Goal: Navigation & Orientation: Find specific page/section

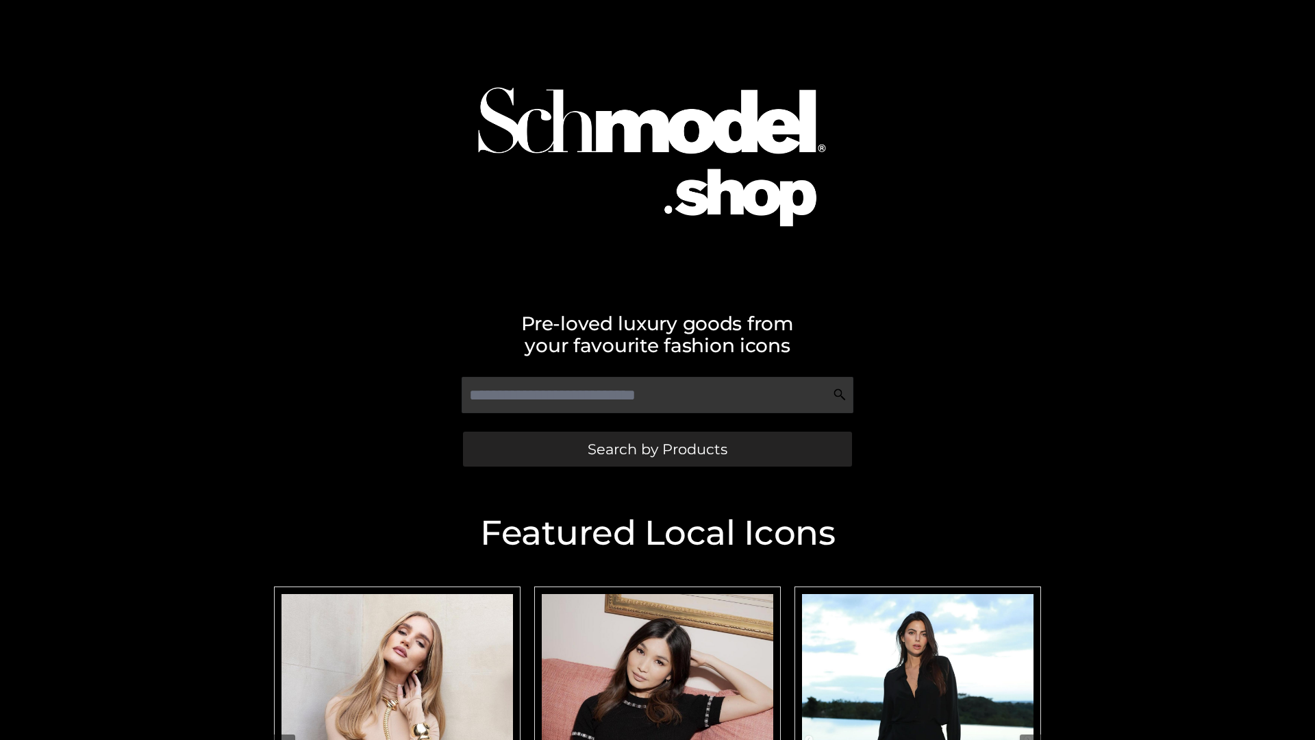
click at [657, 449] on span "Search by Products" at bounding box center [658, 449] width 140 height 14
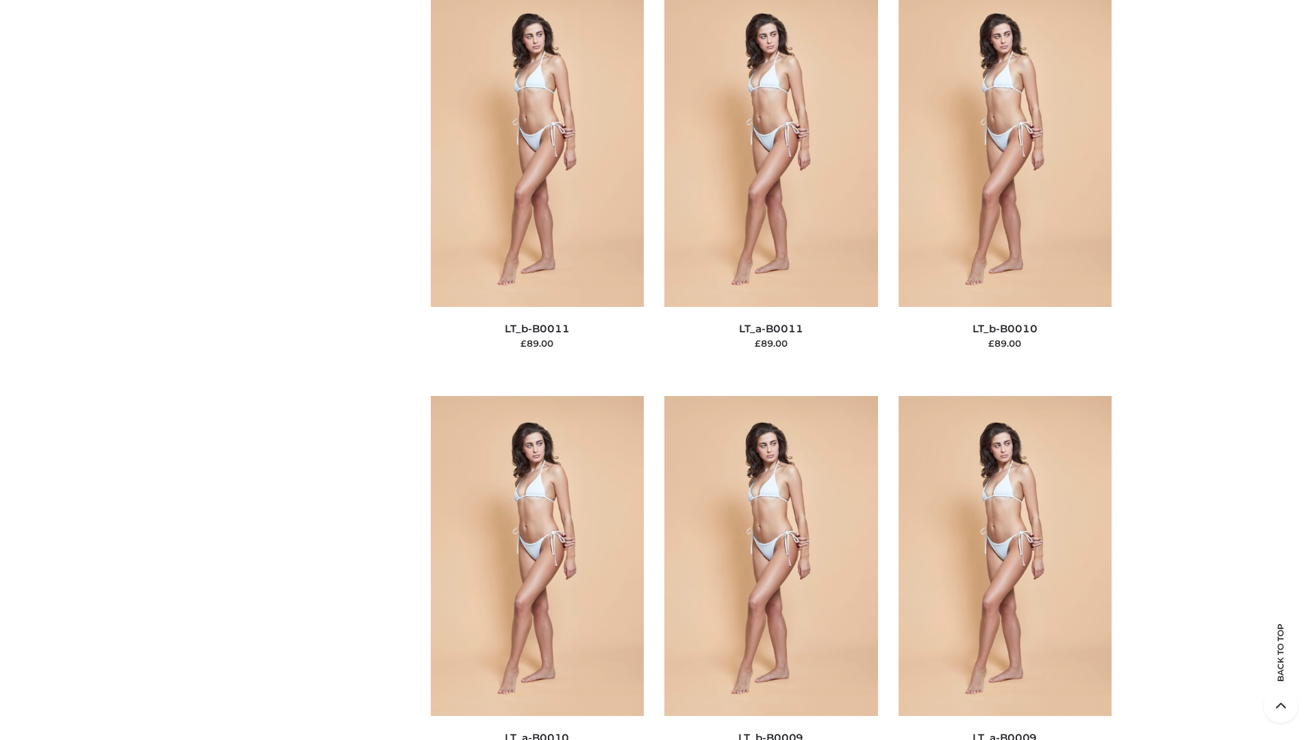
scroll to position [6152, 0]
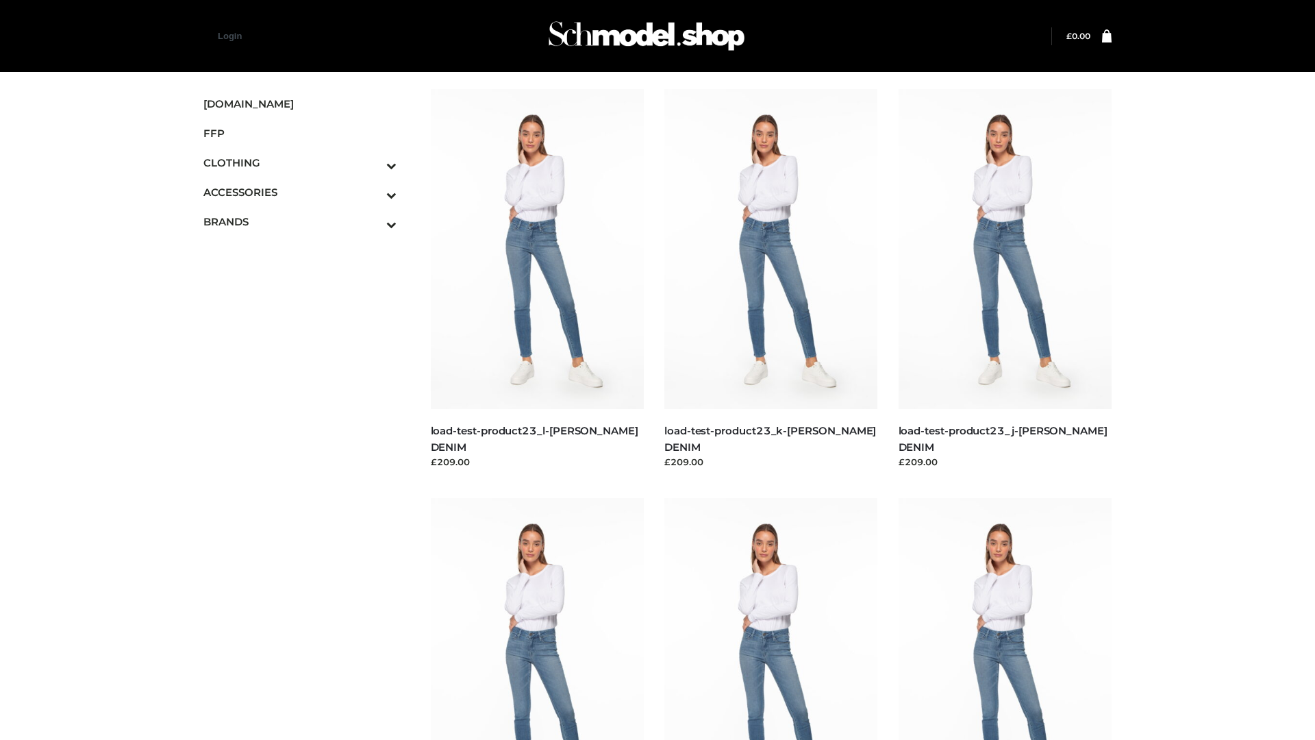
scroll to position [1201, 0]
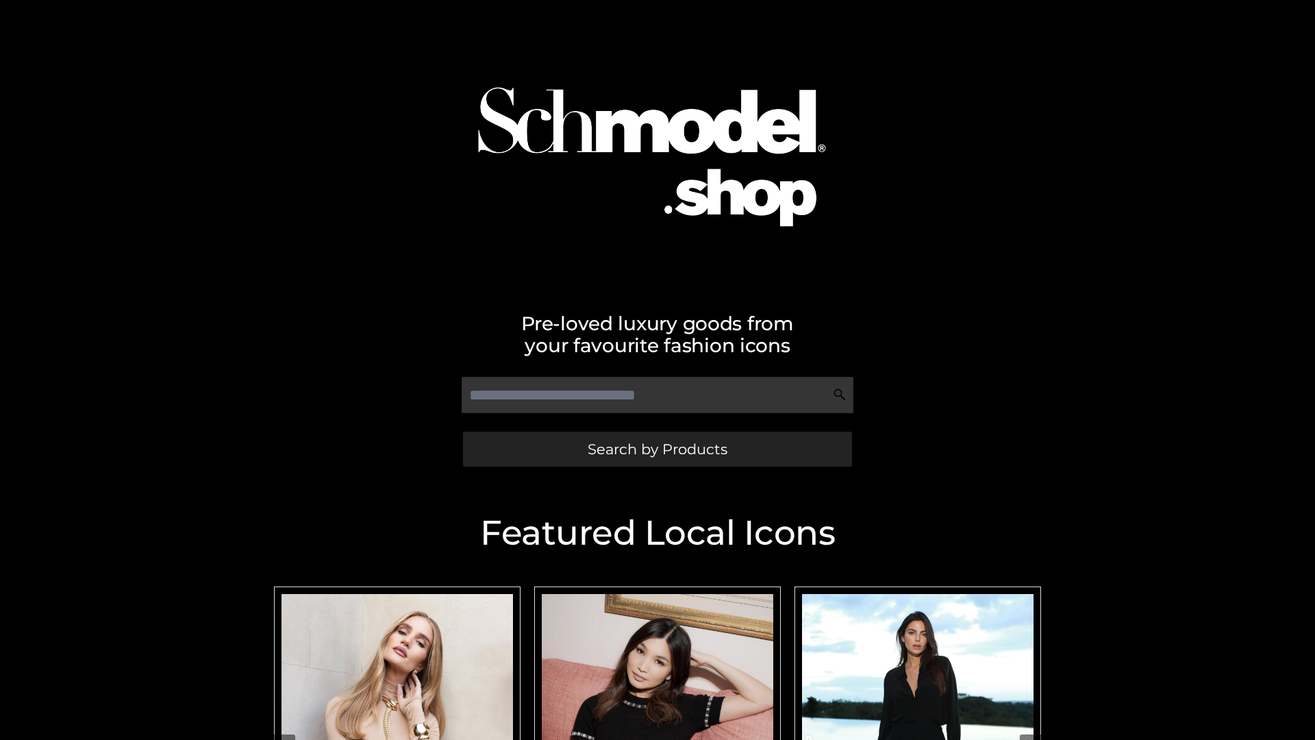
click at [657, 449] on span "Search by Products" at bounding box center [658, 449] width 140 height 14
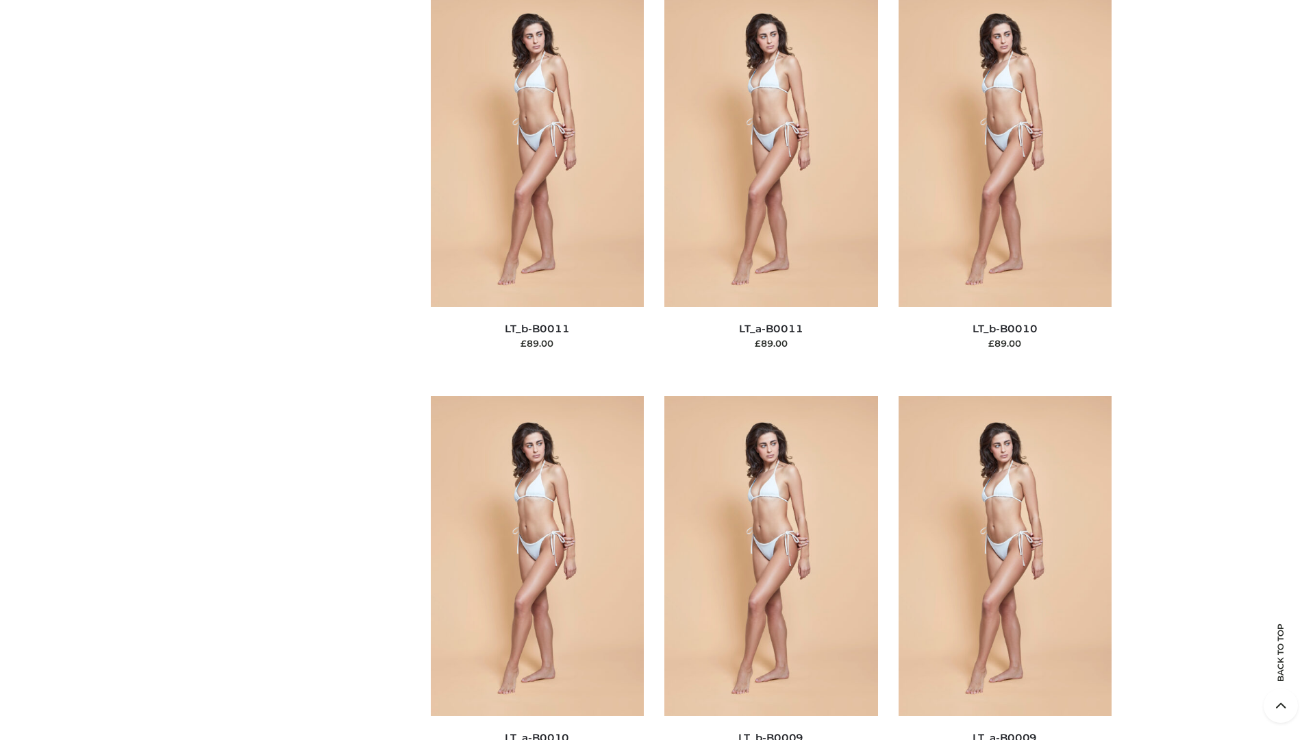
scroll to position [6152, 0]
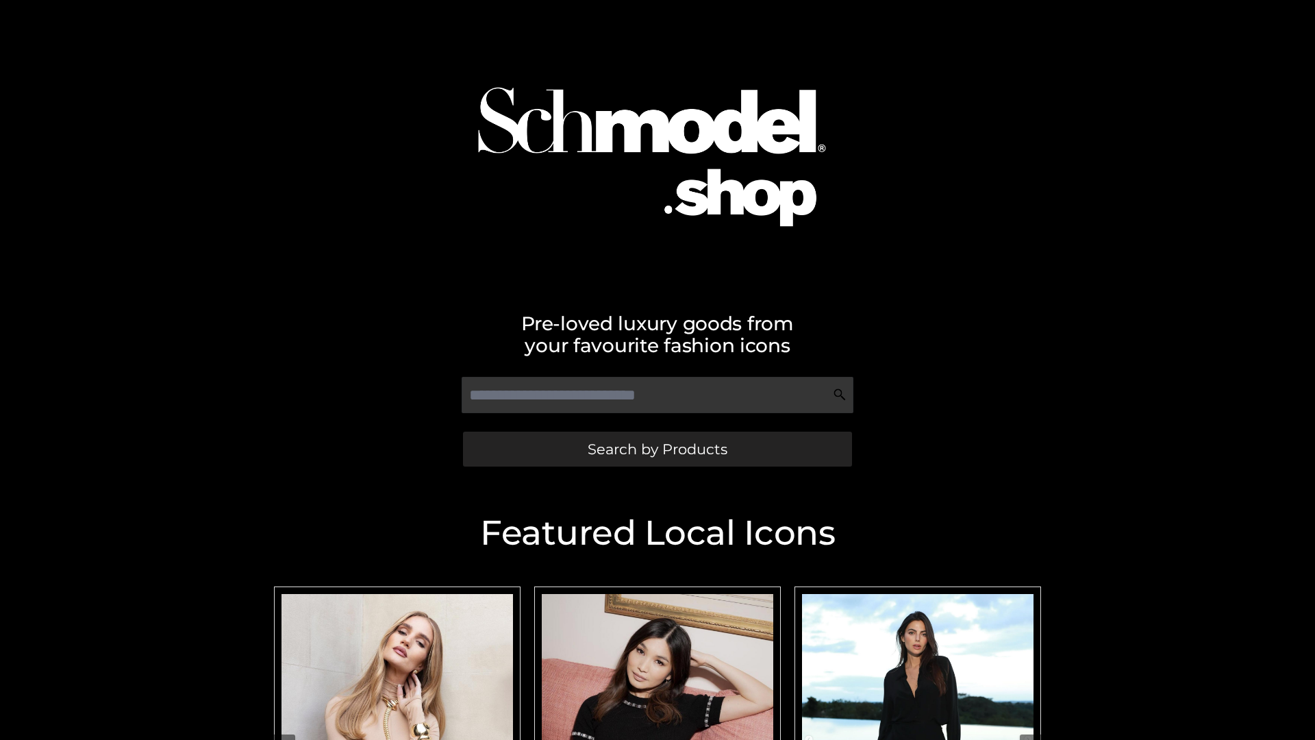
click at [657, 449] on span "Search by Products" at bounding box center [658, 449] width 140 height 14
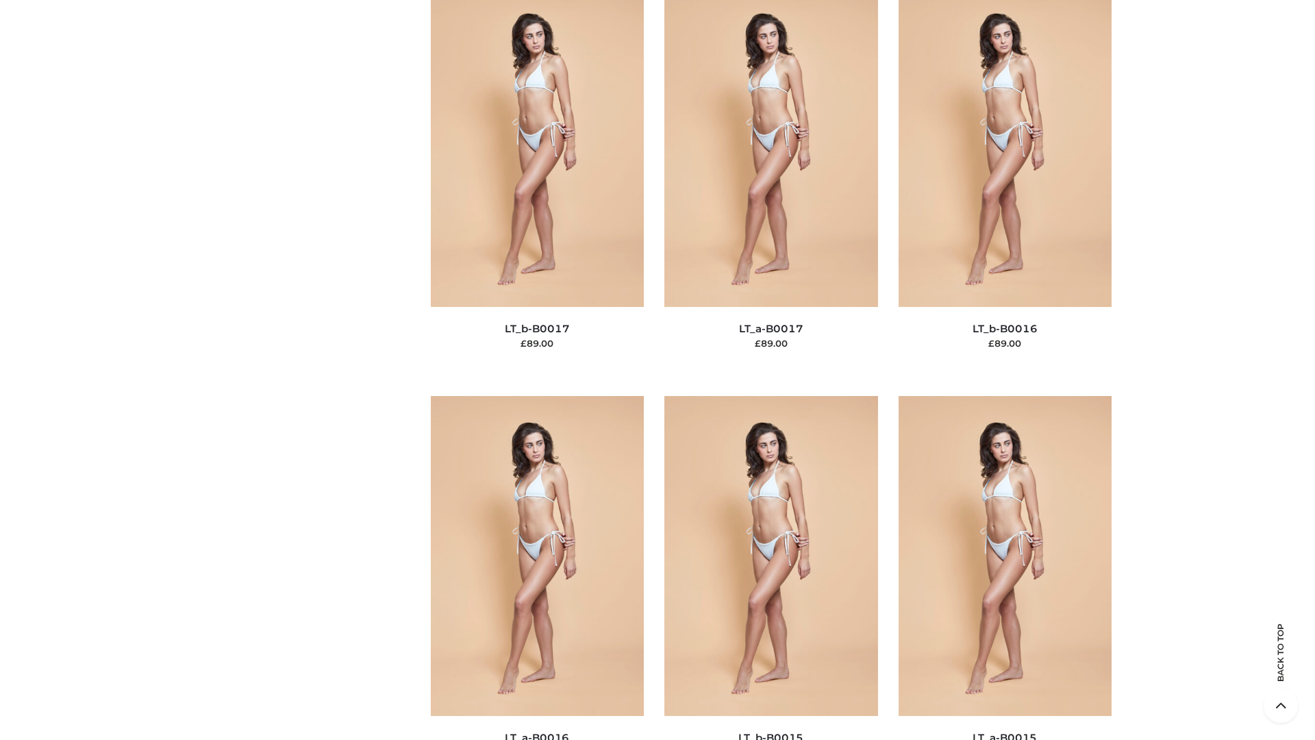
scroll to position [4502, 0]
